Goal: Information Seeking & Learning: Check status

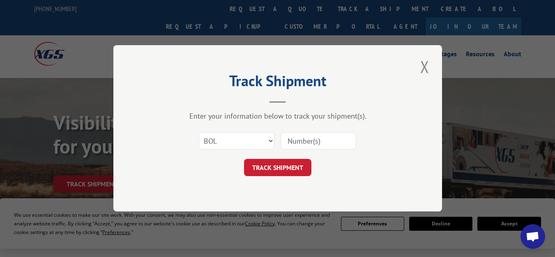
select select "bol"
paste input "5958290"
type input "5958290"
click at [306, 161] on button "TRACK SHIPMENT" at bounding box center [277, 167] width 67 height 17
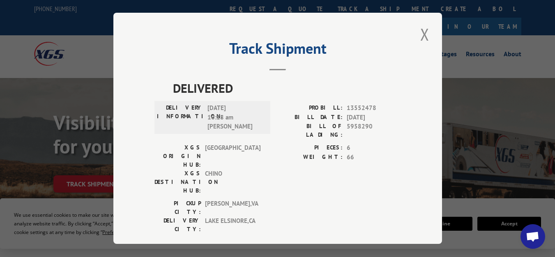
drag, startPoint x: 402, startPoint y: 191, endPoint x: 402, endPoint y: 182, distance: 9.0
click at [402, 191] on div "Track Shipment DELIVERED DELIVERY INFORMATION: [DATE] 10:18 am [PERSON_NAME]: 1…" at bounding box center [277, 128] width 329 height 231
click at [420, 32] on button "Close modal" at bounding box center [425, 34] width 14 height 23
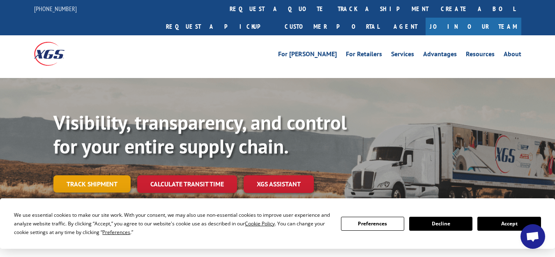
click at [105, 175] on link "Track shipment" at bounding box center [91, 183] width 77 height 17
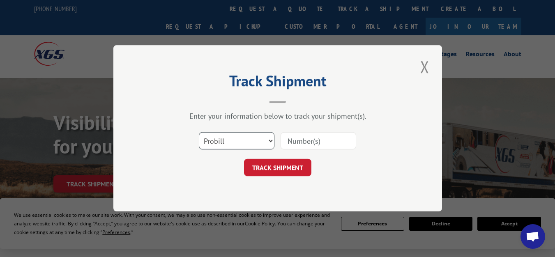
drag, startPoint x: 226, startPoint y: 135, endPoint x: 221, endPoint y: 145, distance: 11.2
click at [226, 135] on select "Select category... Probill BOL PO" at bounding box center [237, 141] width 76 height 17
click at [226, 136] on select "Select category... Probill BOL PO" at bounding box center [237, 141] width 76 height 17
click at [243, 140] on select "Select category... Probill BOL PO" at bounding box center [237, 141] width 76 height 17
select select "bol"
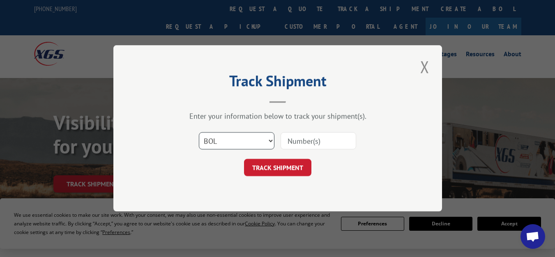
click at [199, 133] on select "Select category... Probill BOL PO" at bounding box center [237, 141] width 76 height 17
